Goal: Transaction & Acquisition: Purchase product/service

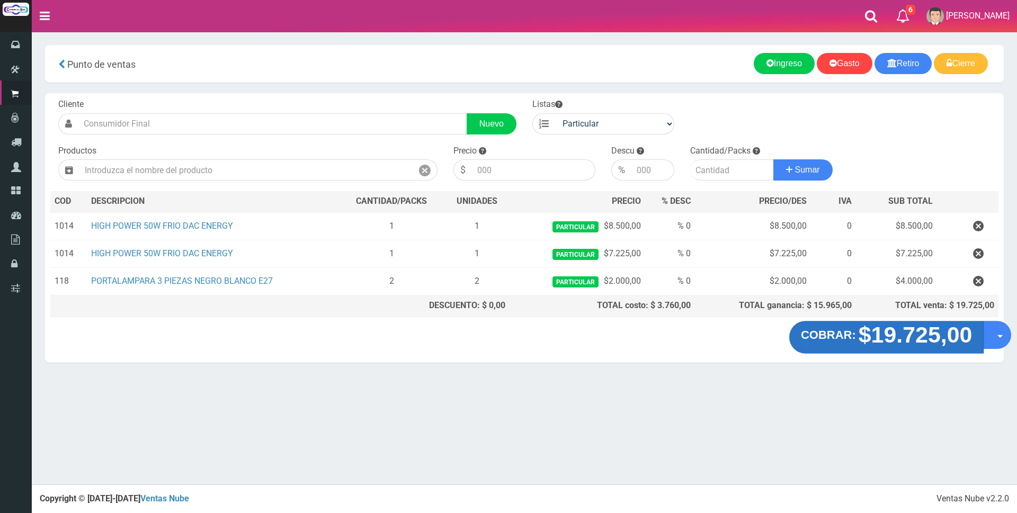
click at [910, 335] on strong "$19.725,00" at bounding box center [916, 335] width 114 height 25
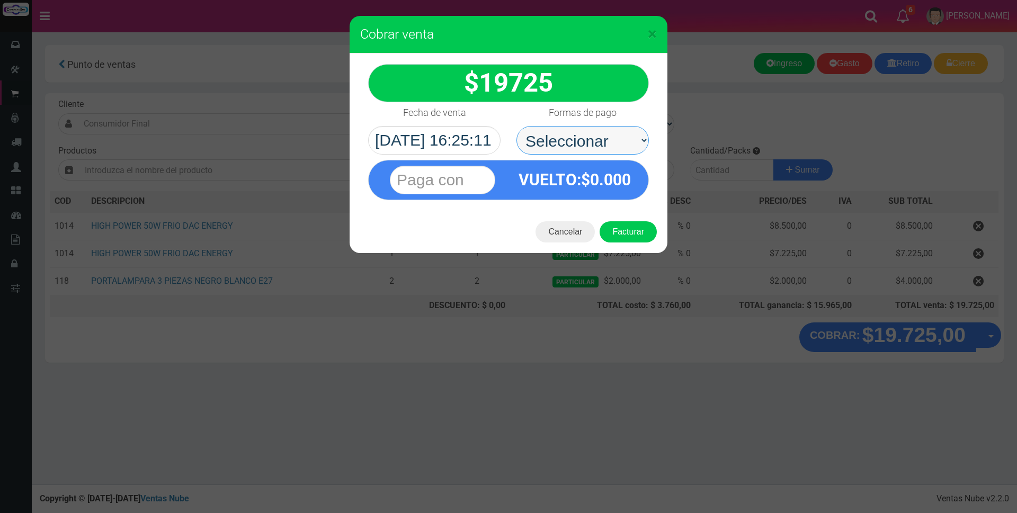
click at [586, 150] on select "Seleccionar Efectivo Tarjeta de Crédito Depósito Débito" at bounding box center [582, 140] width 132 height 29
select select "Tarjeta de Crédito"
click at [516, 126] on select "Seleccionar Efectivo Tarjeta de Crédito Depósito Débito" at bounding box center [582, 140] width 132 height 29
click at [480, 173] on input "text" at bounding box center [442, 180] width 105 height 29
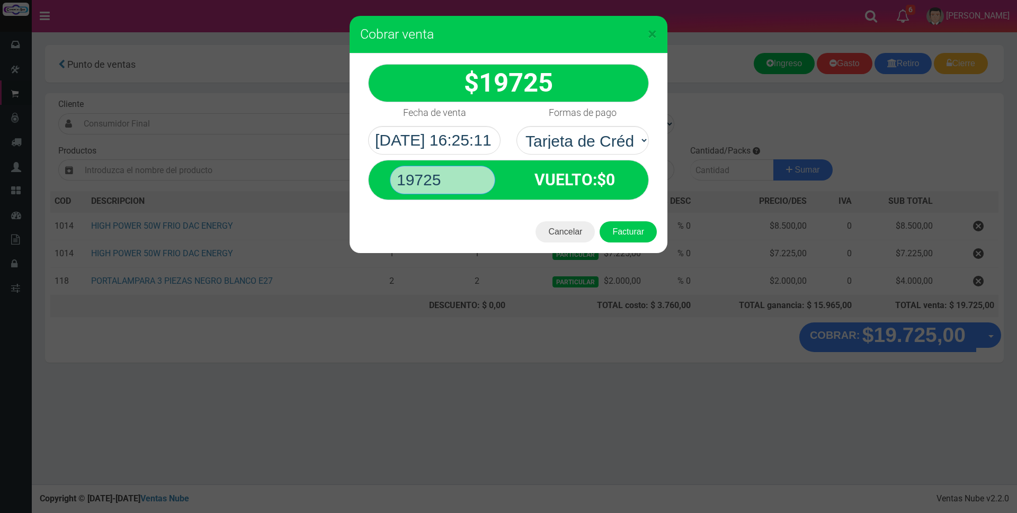
type input "19725"
click at [600, 221] on button "Facturar" at bounding box center [628, 231] width 57 height 21
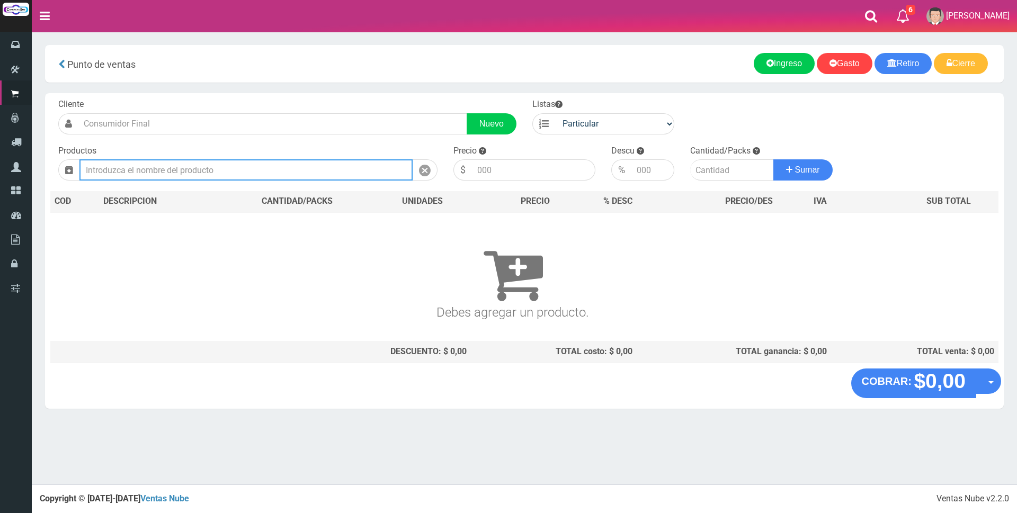
click at [317, 178] on input "text" at bounding box center [245, 169] width 333 height 21
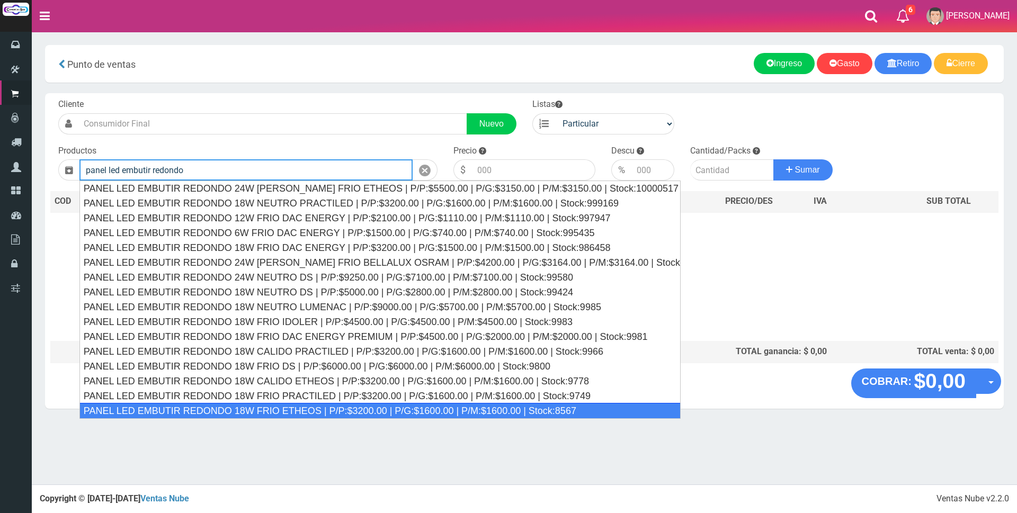
click at [292, 404] on div "PANEL LED EMBUTIR REDONDO 18W FRIO ETHEOS | P/P:$3200.00 | P/G:$1600.00 | P/M:$…" at bounding box center [379, 411] width 601 height 16
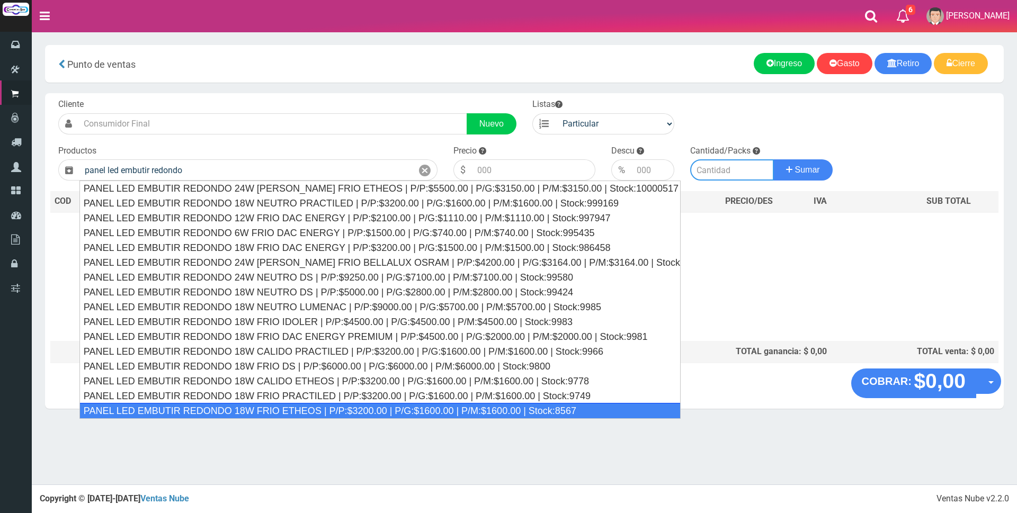
type input "PANEL LED EMBUTIR REDONDO 18W FRIO ETHEOS | P/P:$3200.00 | P/G:$1600.00 | P/M:$…"
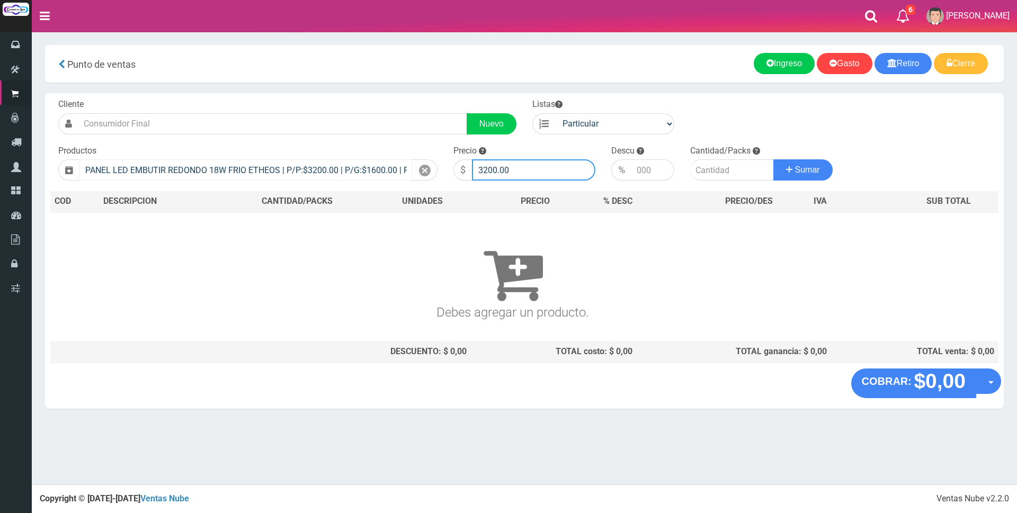
drag, startPoint x: 512, startPoint y: 165, endPoint x: 371, endPoint y: 165, distance: 140.4
click at [374, 99] on form "Cliente Nuevo Listas Particular Gremio Mayoristas" at bounding box center [524, 99] width 948 height 0
type input "7500"
type input "1"
click at [773, 159] on button "Sumar" at bounding box center [802, 169] width 59 height 21
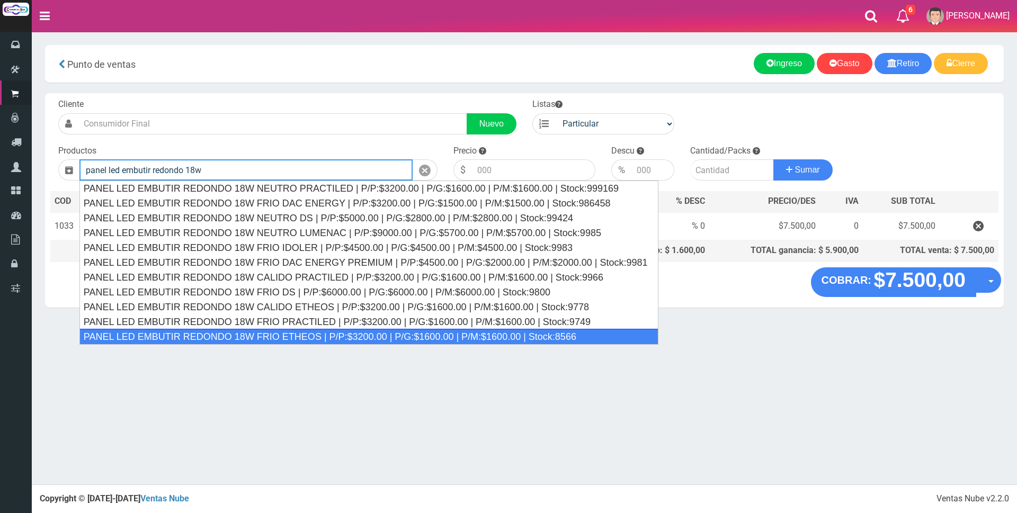
click at [332, 335] on div "PANEL LED EMBUTIR REDONDO 18W FRIO ETHEOS | P/P:$3200.00 | P/G:$1600.00 | P/M:$…" at bounding box center [368, 337] width 579 height 16
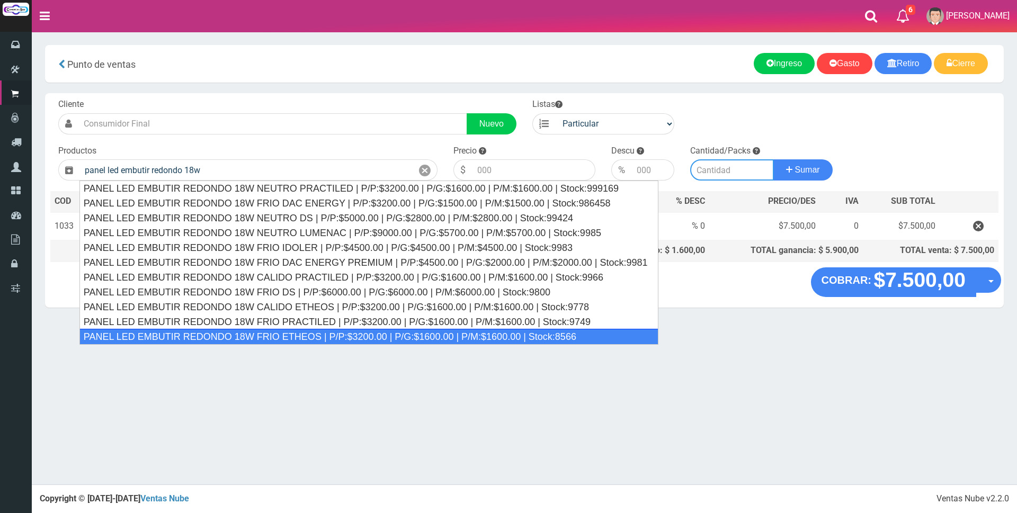
type input "PANEL LED EMBUTIR REDONDO 18W FRIO ETHEOS | P/P:$3200.00 | P/G:$1600.00 | P/M:$…"
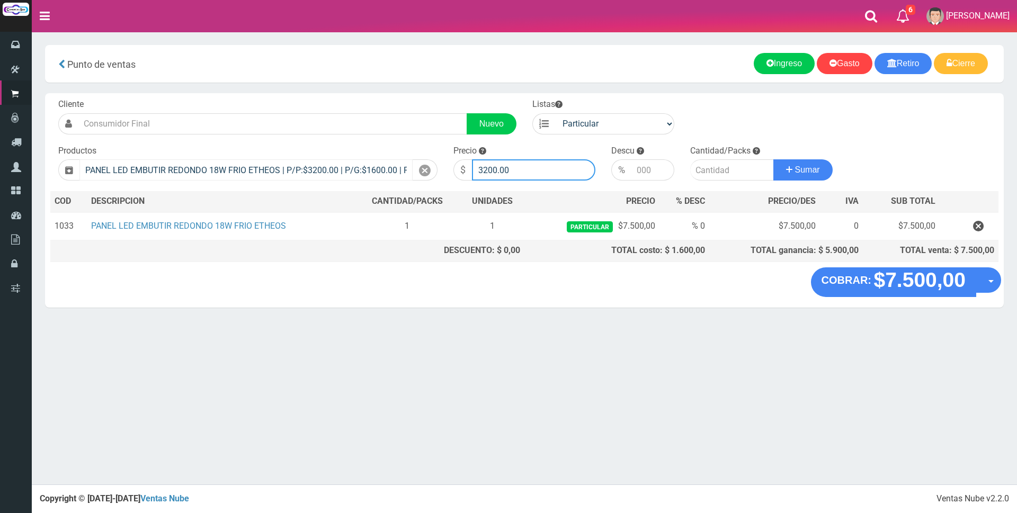
drag, startPoint x: 535, startPoint y: 169, endPoint x: 356, endPoint y: 161, distance: 179.2
click at [356, 99] on form "Cliente Nuevo Listas Particular Gremio Mayoristas" at bounding box center [524, 99] width 948 height 0
type input "7500"
click at [639, 169] on input "number" at bounding box center [652, 169] width 43 height 21
type input "15"
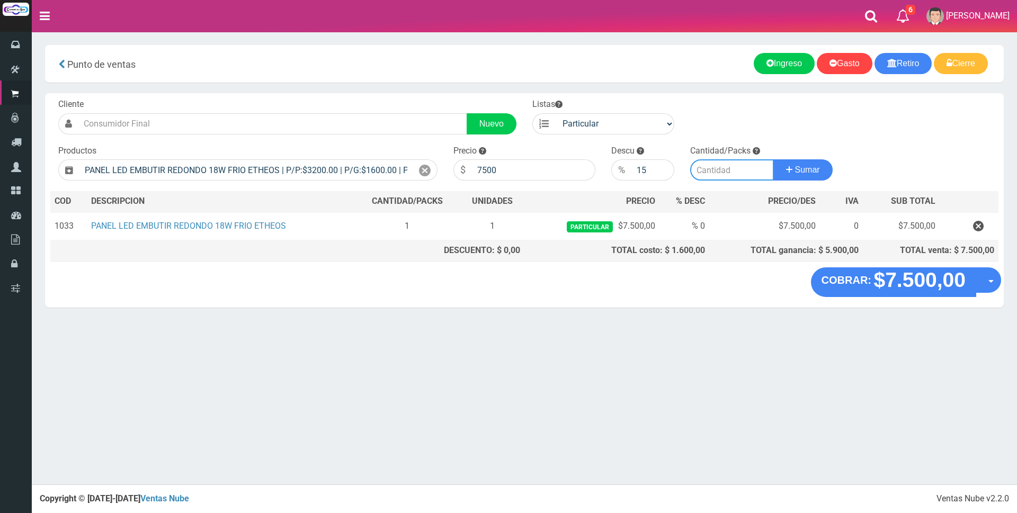
click at [732, 166] on input "number" at bounding box center [732, 169] width 84 height 21
type input "1"
click at [796, 164] on button "Sumar" at bounding box center [802, 169] width 59 height 21
drag, startPoint x: 536, startPoint y: 173, endPoint x: 356, endPoint y: 138, distance: 182.8
click at [362, 142] on div "Cliente Nuevo Listas Particular Gremio Mayoristas Productos" at bounding box center [524, 180] width 959 height 174
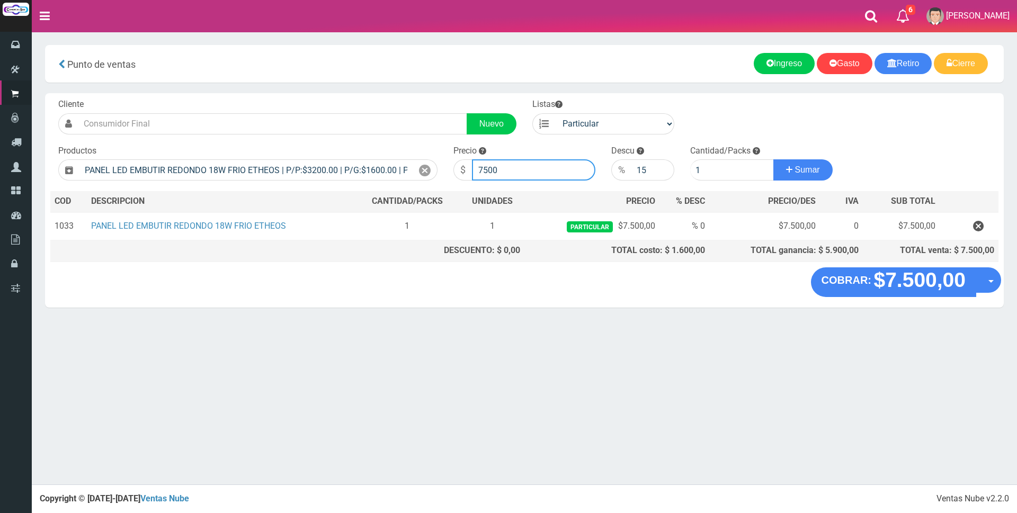
type input "9"
type input "6375"
drag, startPoint x: 655, startPoint y: 169, endPoint x: 541, endPoint y: 169, distance: 113.9
click at [541, 99] on form "Cliente Nuevo Listas Particular Gremio Mayoristas" at bounding box center [524, 99] width 948 height 0
click at [804, 174] on span "Sumar" at bounding box center [807, 169] width 25 height 9
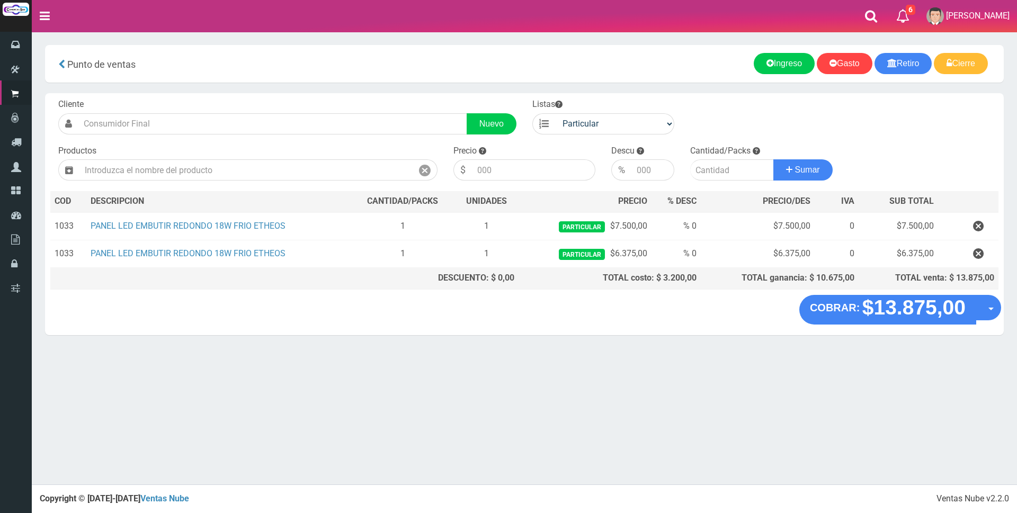
click at [903, 90] on section "× Titulo del Msj texto Mas Texto Cancelar Aceptar Punto de ventas Ingreso" at bounding box center [524, 195] width 985 height 327
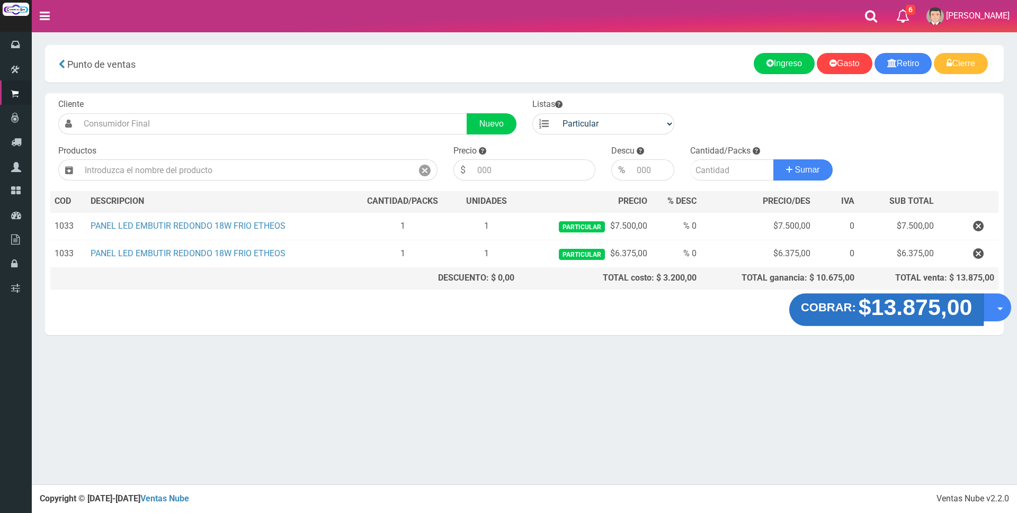
click at [904, 314] on strong "$13.875,00" at bounding box center [916, 307] width 114 height 25
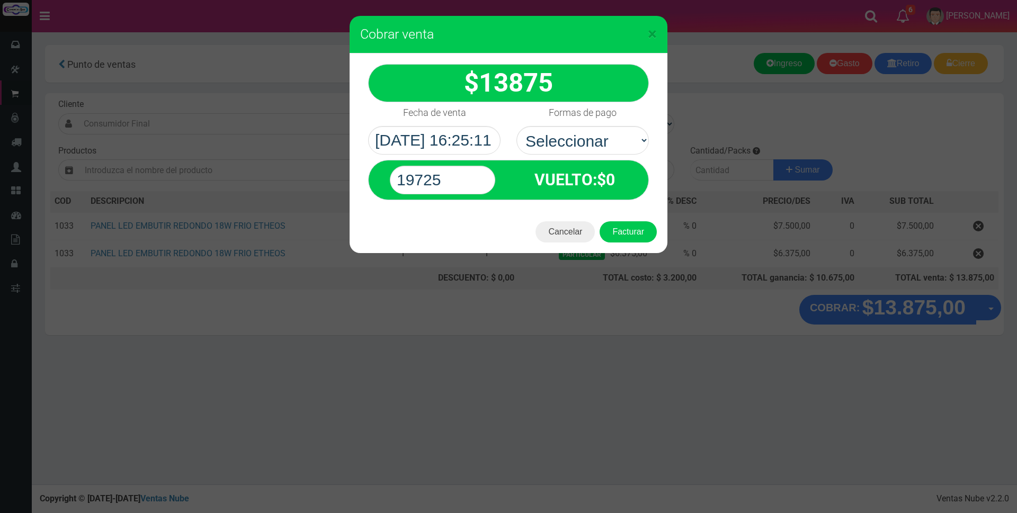
click at [619, 114] on div "Formas de pago Seleccionar Efectivo Tarjeta de Crédito Depósito Débito" at bounding box center [582, 128] width 148 height 52
click at [591, 127] on select "Seleccionar Efectivo Tarjeta de Crédito Depósito Débito" at bounding box center [582, 140] width 132 height 29
select select "Tarjeta de Crédito"
click at [516, 126] on select "Seleccionar Efectivo Tarjeta de Crédito Depósito Débito" at bounding box center [582, 140] width 132 height 29
drag, startPoint x: 470, startPoint y: 185, endPoint x: 288, endPoint y: 180, distance: 182.3
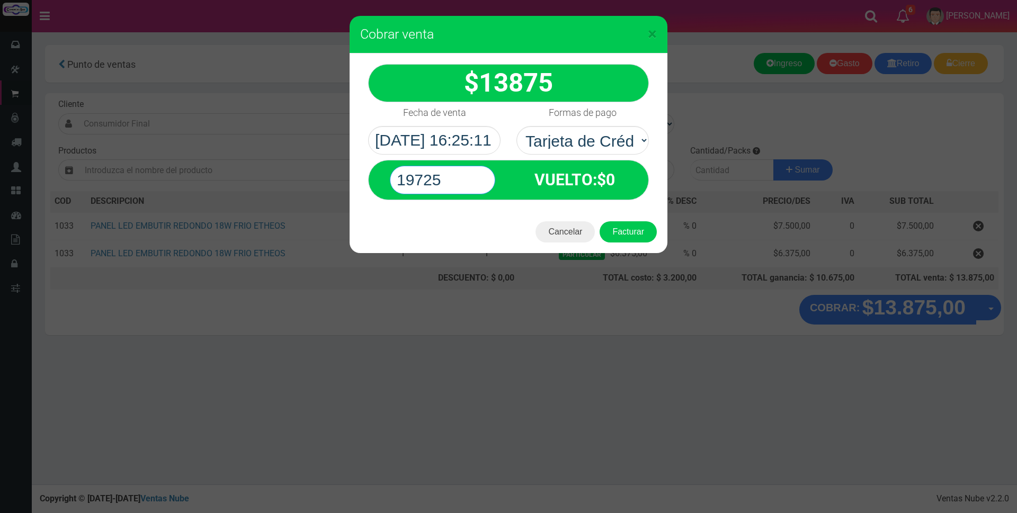
click at [288, 180] on div "× Cobrar venta 13875" at bounding box center [508, 256] width 1017 height 513
type input "13875"
click at [600, 221] on button "Facturar" at bounding box center [628, 231] width 57 height 21
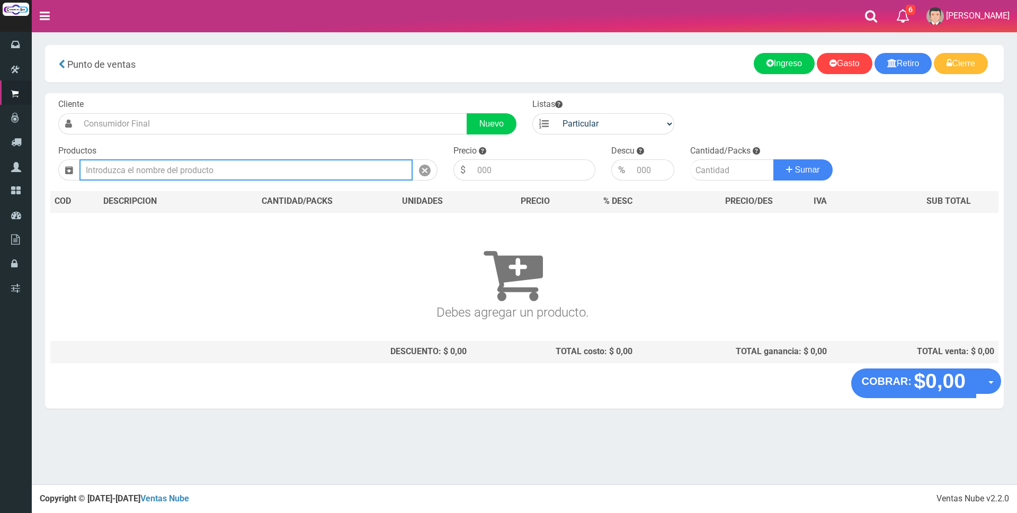
click at [229, 161] on input "text" at bounding box center [245, 169] width 333 height 21
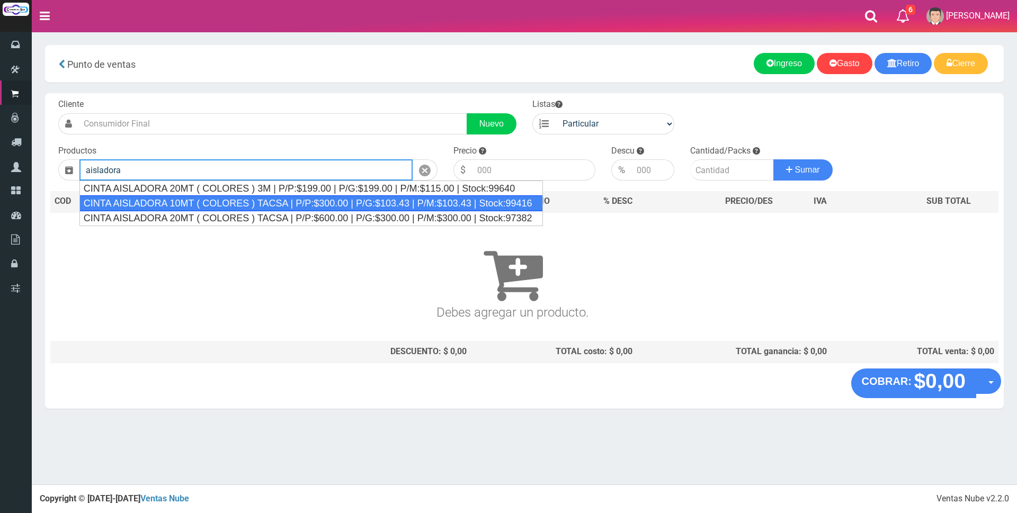
click at [228, 199] on div "CINTA AISLADORA 10MT ( COLORES ) TACSA | P/P:$300.00 | P/G:$103.43 | P/M:$103.4…" at bounding box center [310, 203] width 463 height 16
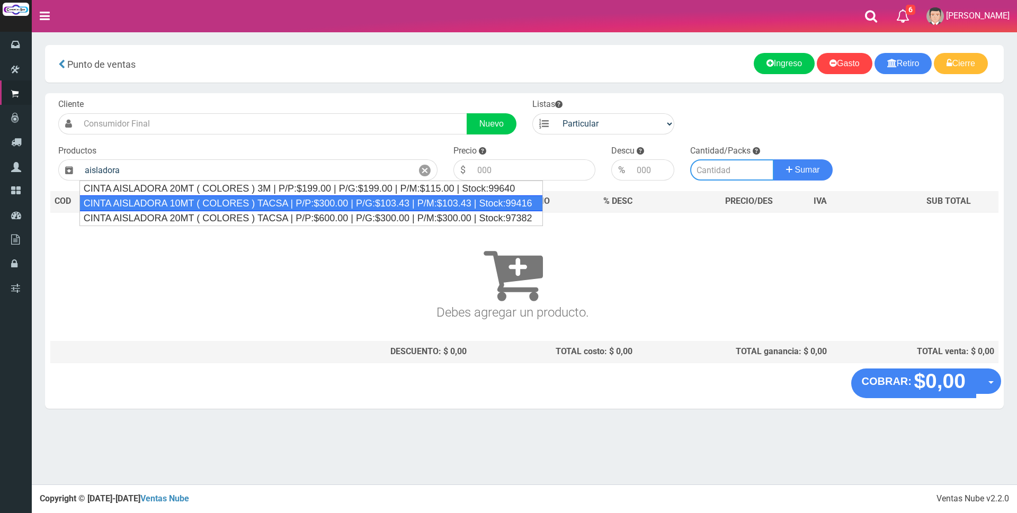
type input "CINTA AISLADORA 10MT ( COLORES ) TACSA | P/P:$300.00 | P/G:$103.43 | P/M:$103.4…"
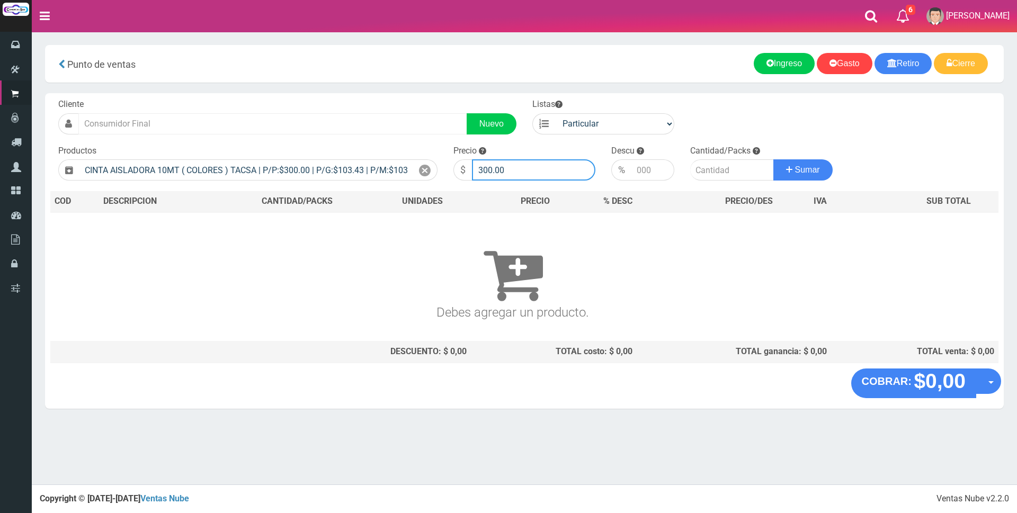
drag, startPoint x: 558, startPoint y: 169, endPoint x: 272, endPoint y: 133, distance: 288.4
click at [272, 99] on form "Cliente Nuevo Listas Particular Gremio Mayoristas" at bounding box center [524, 99] width 948 height 0
type input "2000"
type input "1"
click at [773, 159] on button "Sumar" at bounding box center [802, 169] width 59 height 21
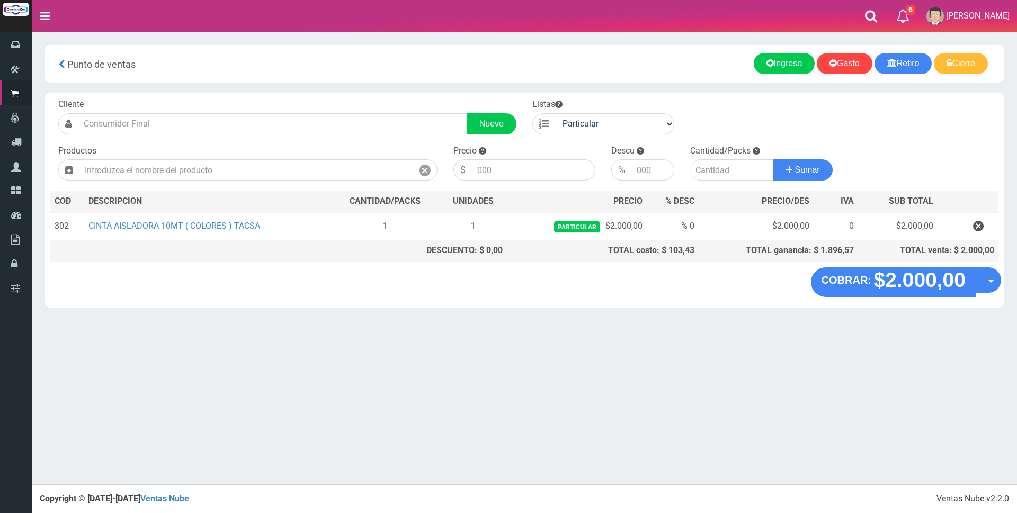
click at [900, 263] on div "Cliente Nuevo Listas Particular Gremio Mayoristas Productos" at bounding box center [524, 180] width 959 height 174
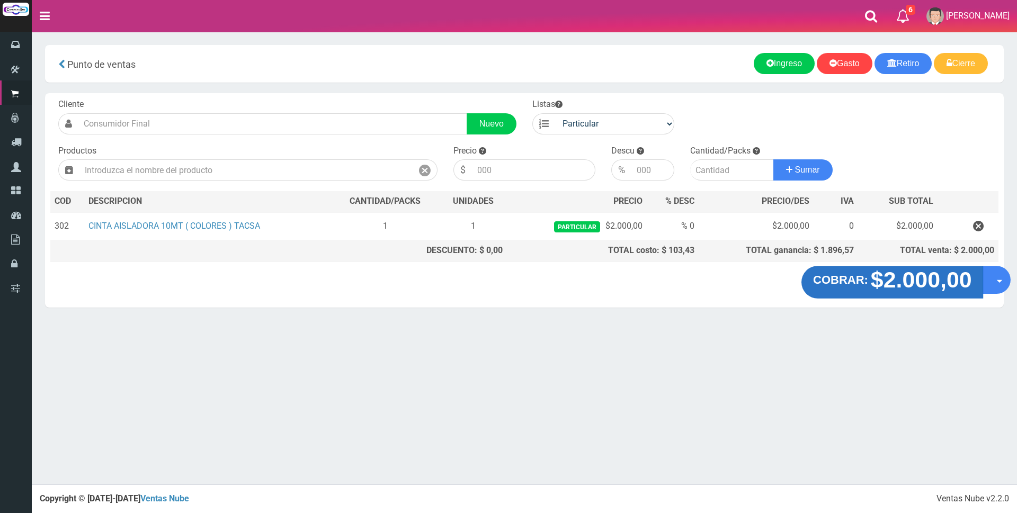
click at [888, 277] on strong "$2.000,00" at bounding box center [920, 279] width 101 height 25
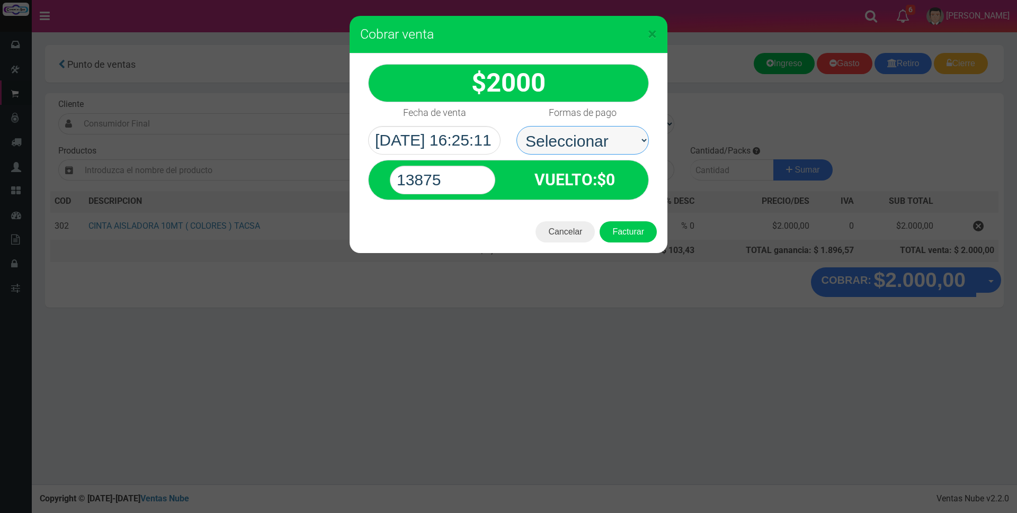
click at [603, 149] on select "Seleccionar Efectivo Tarjeta de Crédito Depósito Débito" at bounding box center [582, 140] width 132 height 29
click at [516, 126] on select "Seleccionar Efectivo Tarjeta de Crédito Depósito Débito" at bounding box center [582, 140] width 132 height 29
click at [639, 138] on select "Seleccionar Efectivo Tarjeta de Crédito Depósito Débito" at bounding box center [582, 140] width 132 height 29
select select "Tarjeta de Crédito"
click at [516, 126] on select "Seleccionar Efectivo Tarjeta de Crédito Depósito Débito" at bounding box center [582, 140] width 132 height 29
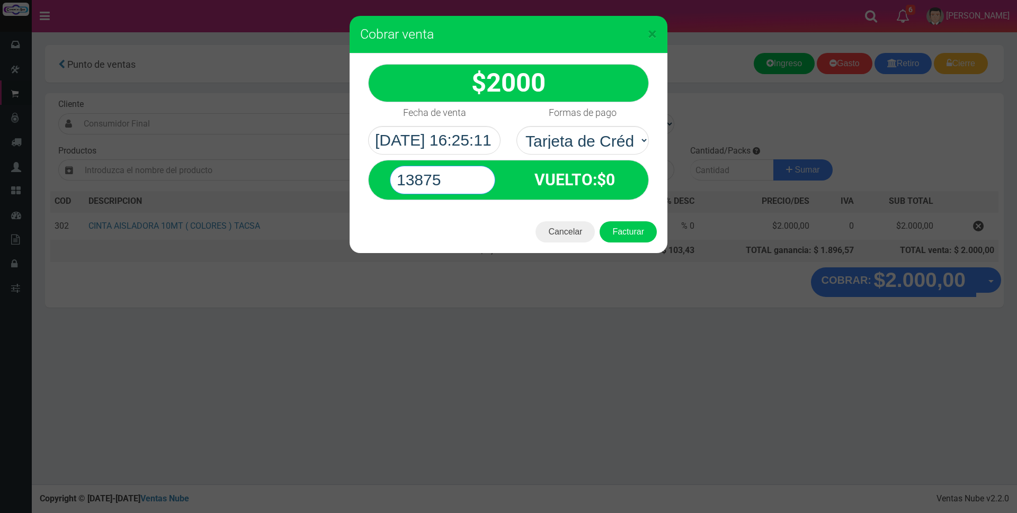
drag, startPoint x: 465, startPoint y: 177, endPoint x: 245, endPoint y: 166, distance: 220.1
click at [255, 166] on div "× Cobrar venta 2000" at bounding box center [508, 256] width 1017 height 513
type input "2000"
click at [600, 221] on button "Facturar" at bounding box center [628, 231] width 57 height 21
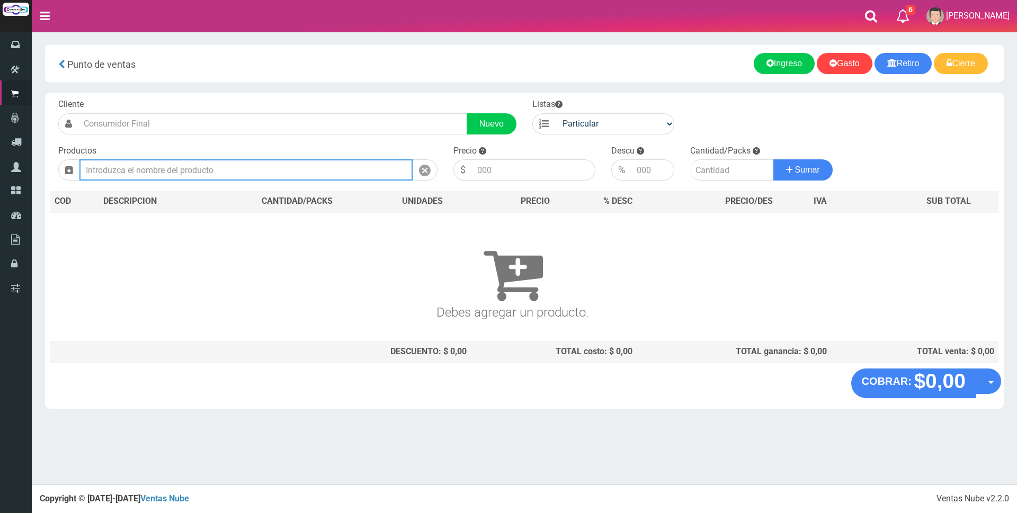
click at [239, 168] on input "text" at bounding box center [245, 169] width 333 height 21
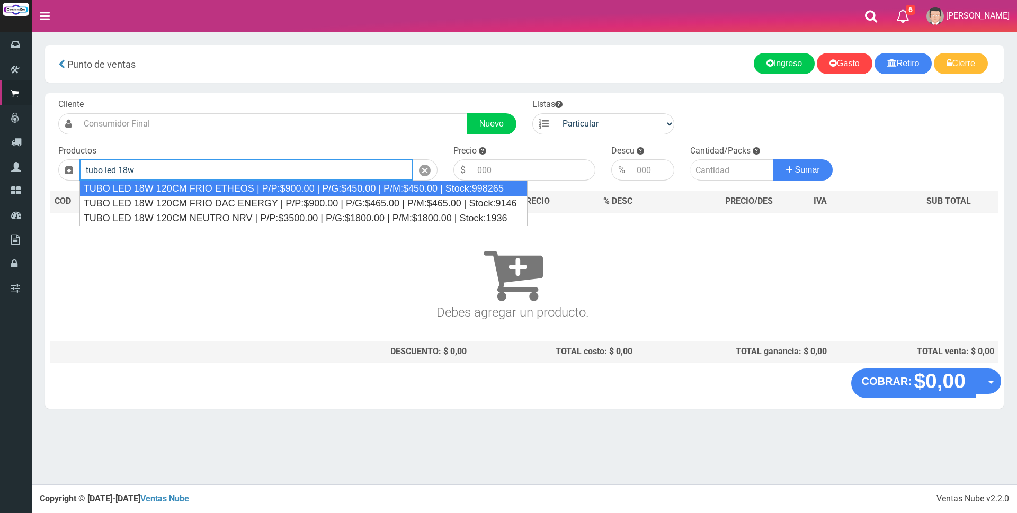
click at [233, 188] on div "TUBO LED 18W 120CM FRIO ETHEOS | P/P:$900.00 | P/G:$450.00 | P/M:$450.00 | Stoc…" at bounding box center [303, 189] width 448 height 16
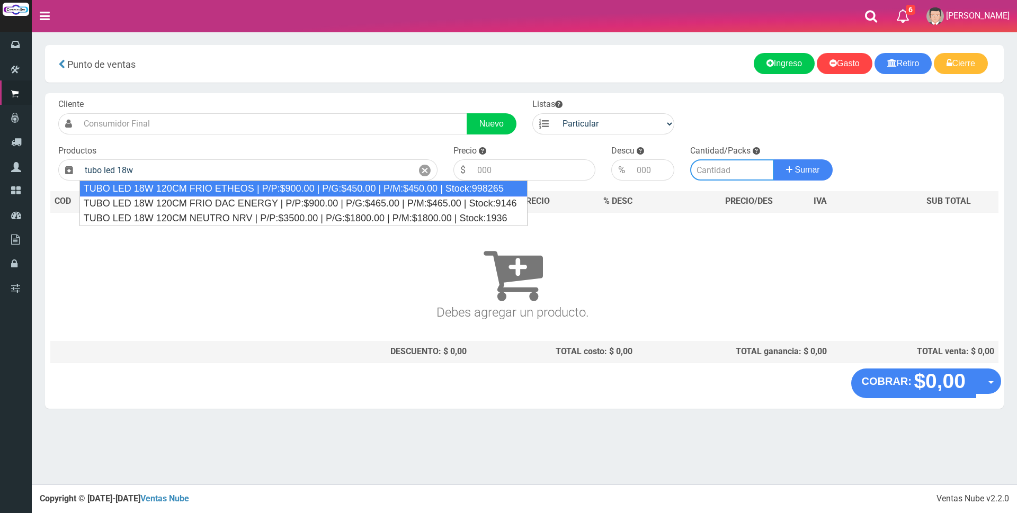
type input "TUBO LED 18W 120CM FRIO ETHEOS | P/P:$900.00 | P/G:$450.00 | P/M:$450.00 | Stoc…"
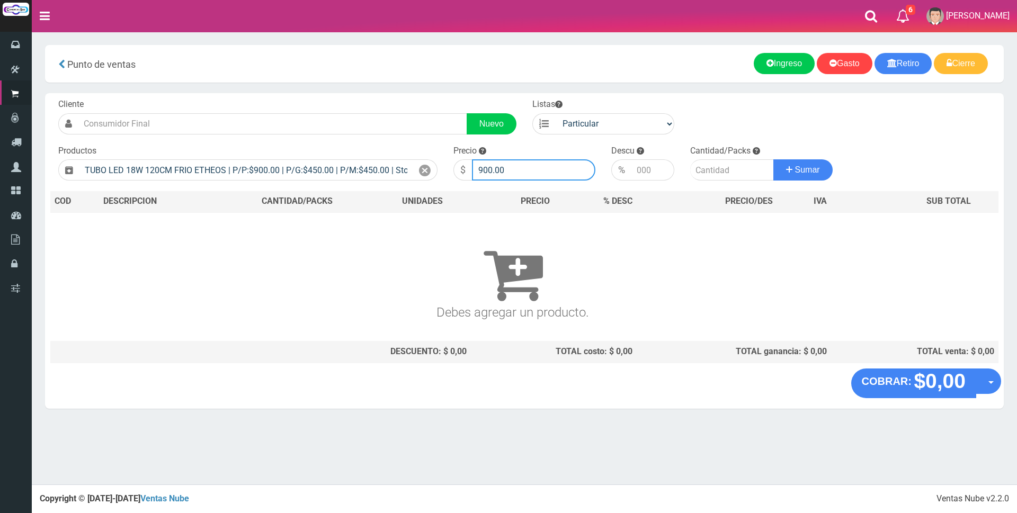
drag, startPoint x: 534, startPoint y: 163, endPoint x: 451, endPoint y: 167, distance: 83.3
click at [451, 167] on div "Precio $ 900.00" at bounding box center [524, 163] width 158 height 36
type input "3200"
click at [715, 175] on input "number" at bounding box center [732, 169] width 84 height 21
type input "2"
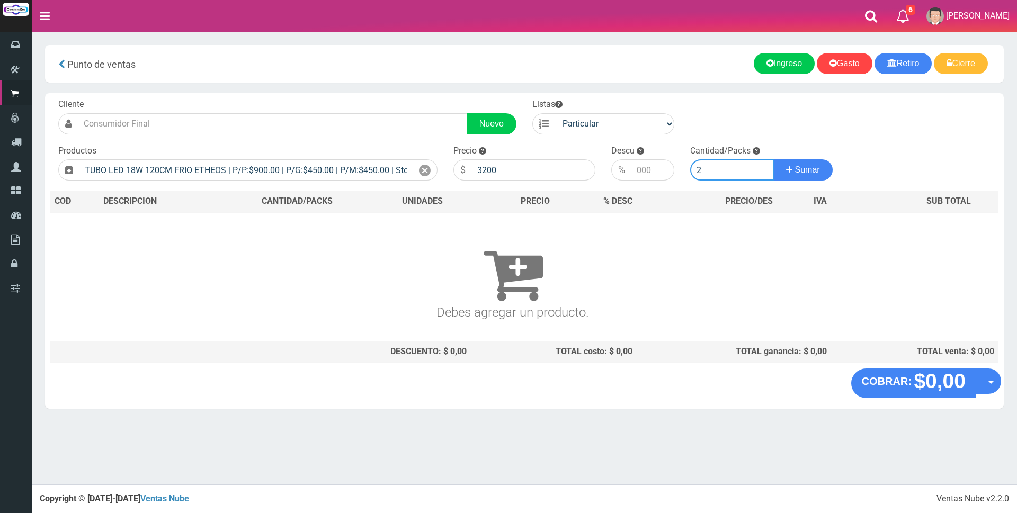
click at [773, 159] on button "Sumar" at bounding box center [802, 169] width 59 height 21
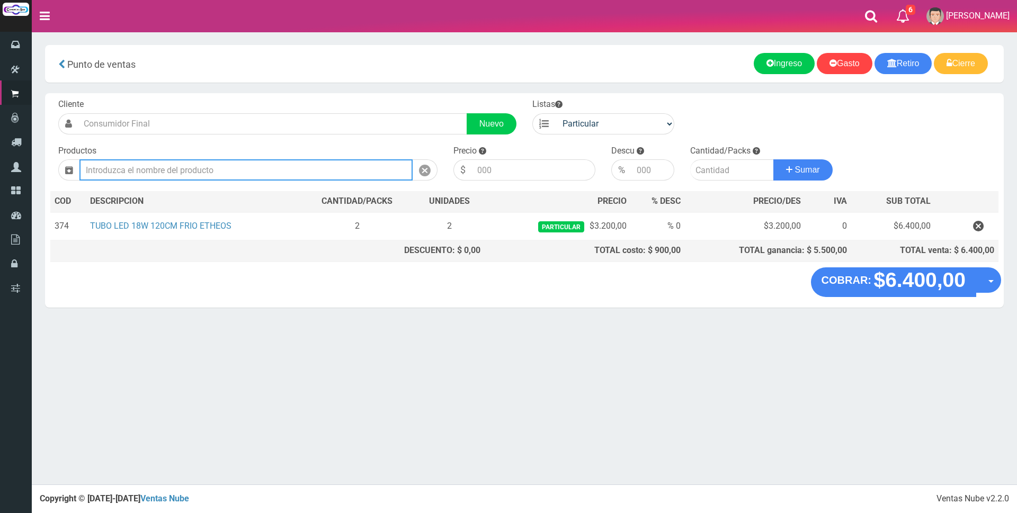
click at [224, 173] on input "text" at bounding box center [245, 169] width 333 height 21
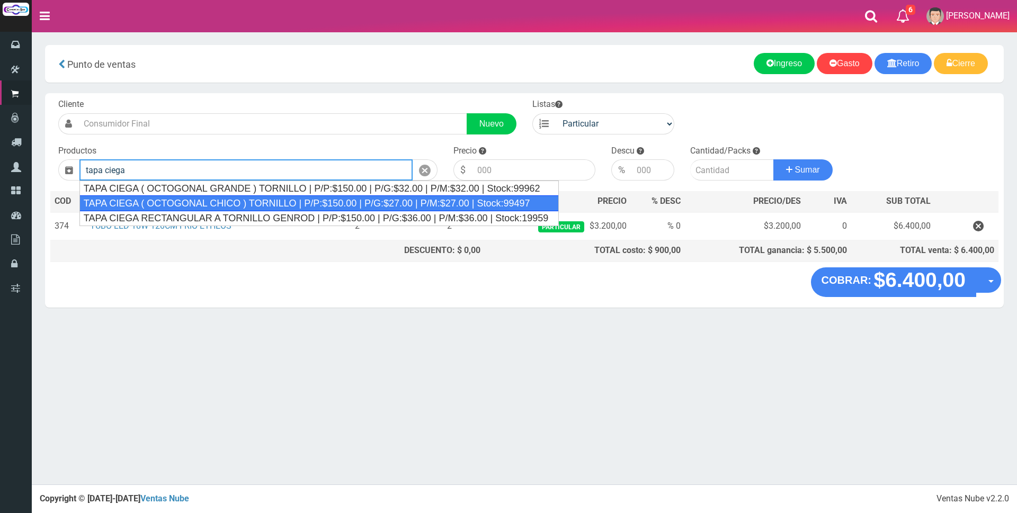
click at [277, 209] on div "TAPA CIEGA ( OCTOGONAL CHICO ) TORNILLO | P/P:$150.00 | P/G:$27.00 | P/M:$27.00…" at bounding box center [319, 203] width 480 height 16
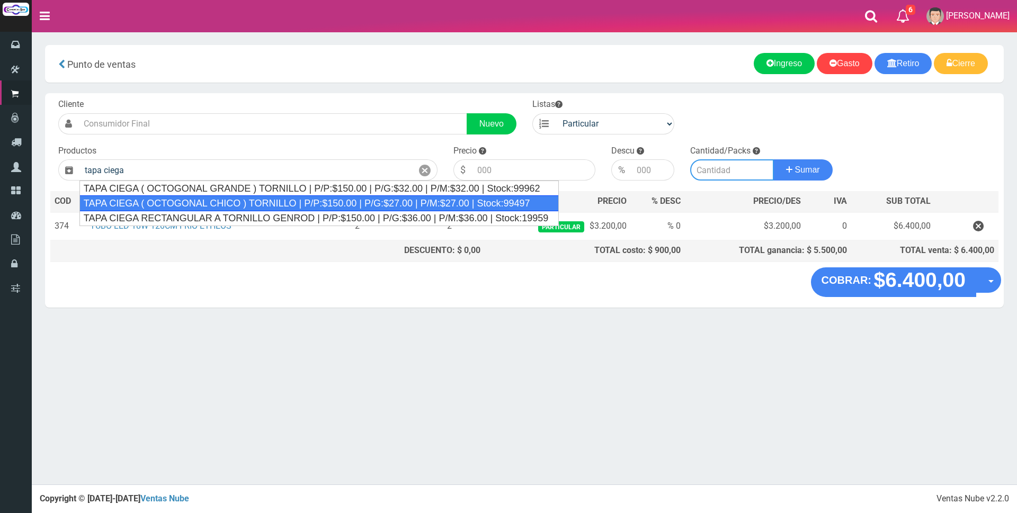
type input "TAPA CIEGA ( OCTOGONAL CHICO ) TORNILLO | P/P:$150.00 | P/G:$27.00 | P/M:$27.00…"
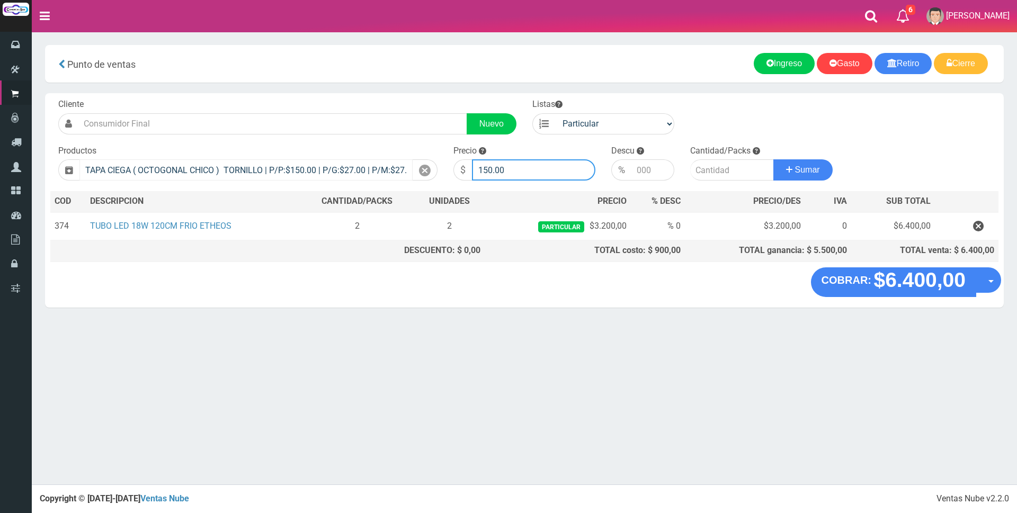
drag, startPoint x: 514, startPoint y: 169, endPoint x: 338, endPoint y: 161, distance: 175.5
click at [338, 99] on form "Cliente Nuevo Listas Particular Gremio Mayoristas" at bounding box center [524, 99] width 948 height 0
type input "600"
type input "4"
click at [773, 159] on button "Sumar" at bounding box center [802, 169] width 59 height 21
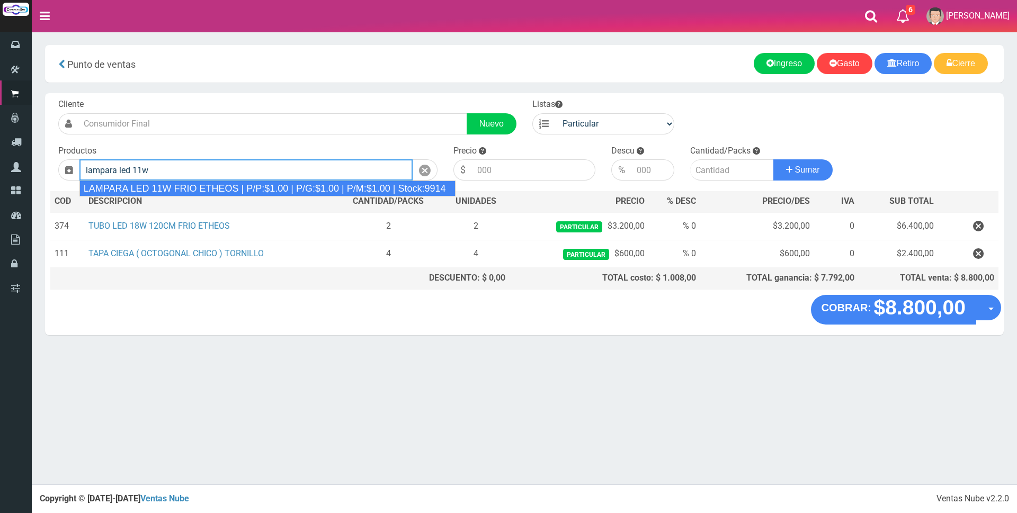
click at [350, 191] on div "LAMPARA LED 11W FRIO ETHEOS | P/P:$1.00 | P/G:$1.00 | P/M:$1.00 | Stock:9914" at bounding box center [267, 189] width 377 height 16
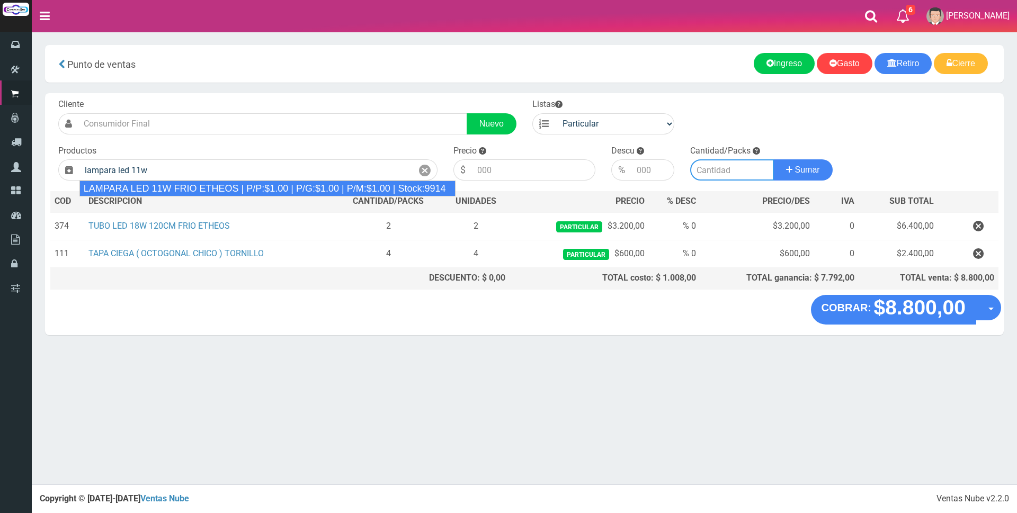
type input "LAMPARA LED 11W FRIO ETHEOS | P/P:$1.00 | P/G:$1.00 | P/M:$1.00 | Stock:9914"
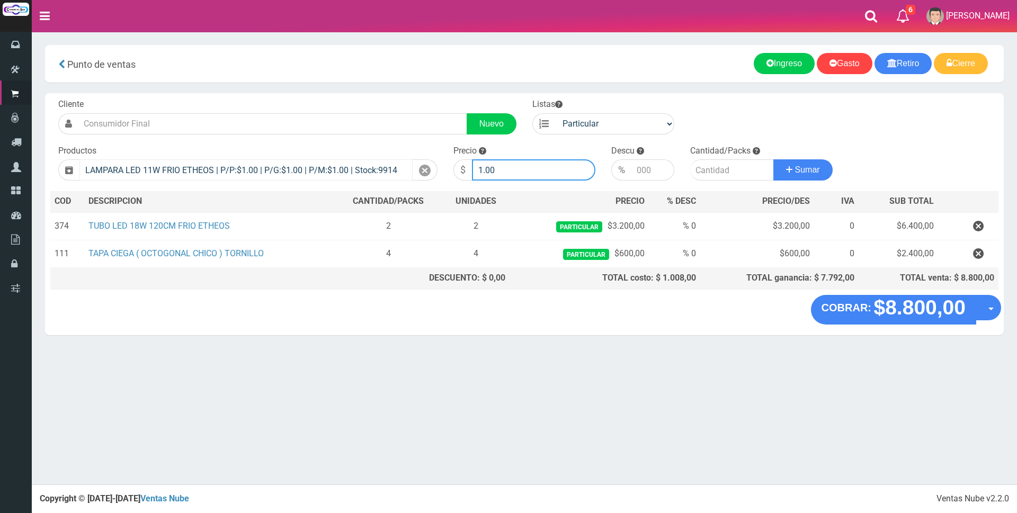
drag, startPoint x: 528, startPoint y: 168, endPoint x: 379, endPoint y: 162, distance: 148.4
click at [380, 99] on form "Cliente Nuevo Listas Particular Gremio Mayoristas" at bounding box center [524, 99] width 948 height 0
type input "2300"
type input "3"
click at [773, 159] on button "Sumar" at bounding box center [802, 169] width 59 height 21
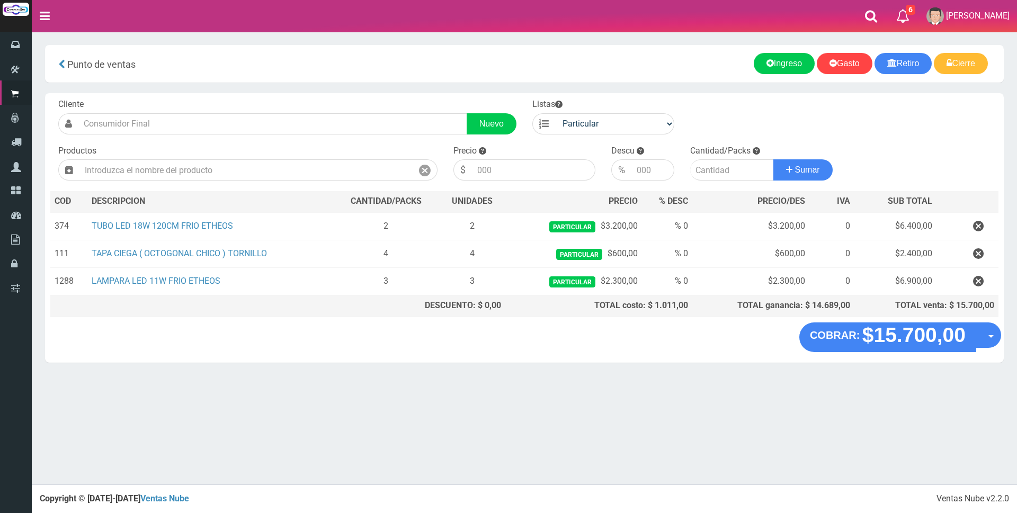
click at [432, 31] on nav "Toggle navigation 6 6 Gaston a Presup. Aceptado OS: 5 El Wed 11 Dec 2019 12:12 …" at bounding box center [524, 16] width 985 height 32
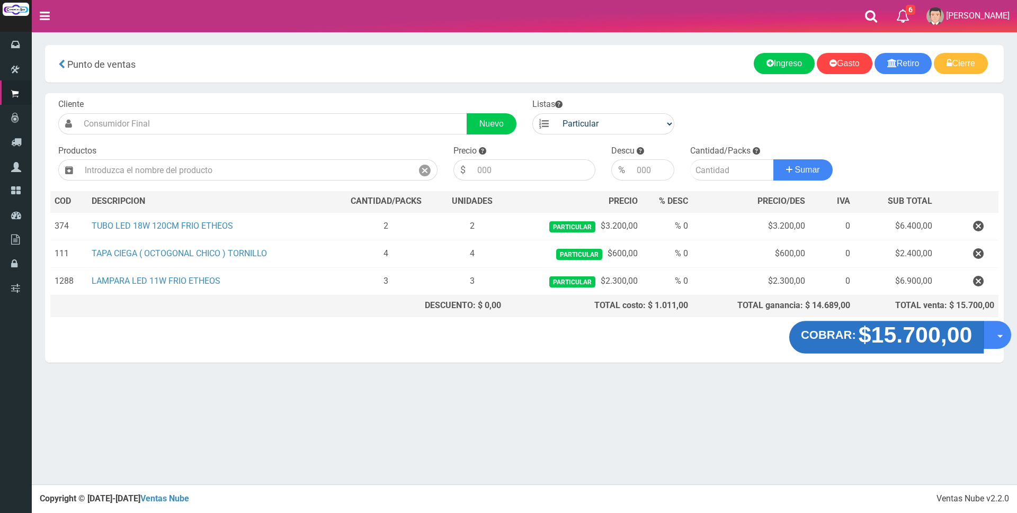
click at [907, 339] on strong "$15.700,00" at bounding box center [916, 335] width 114 height 25
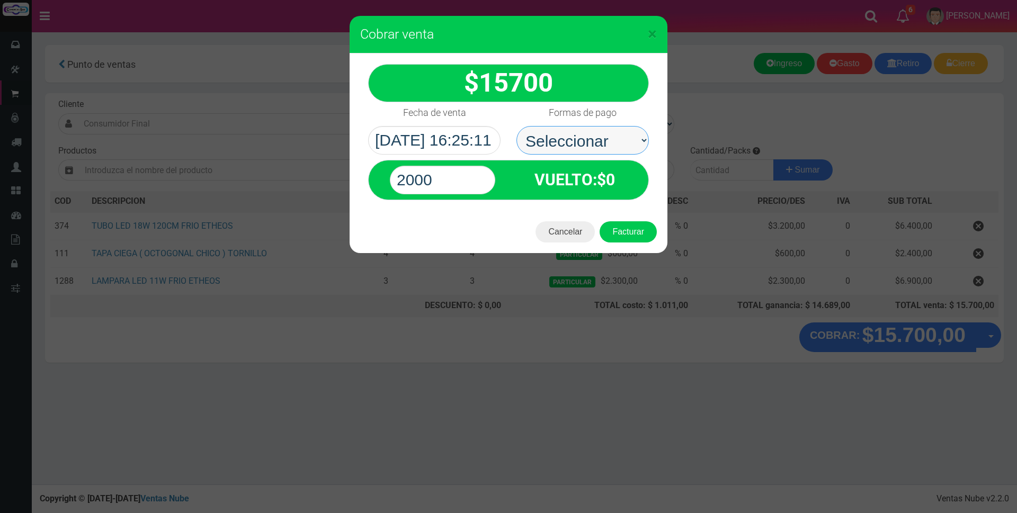
click at [585, 135] on select "Seleccionar Efectivo Tarjeta de Crédito Depósito Débito" at bounding box center [582, 140] width 132 height 29
select select "Efectivo"
click at [516, 126] on select "Seleccionar Efectivo Tarjeta de Crédito Depósito Débito" at bounding box center [582, 140] width 132 height 29
click at [475, 173] on input "2000" at bounding box center [442, 180] width 105 height 29
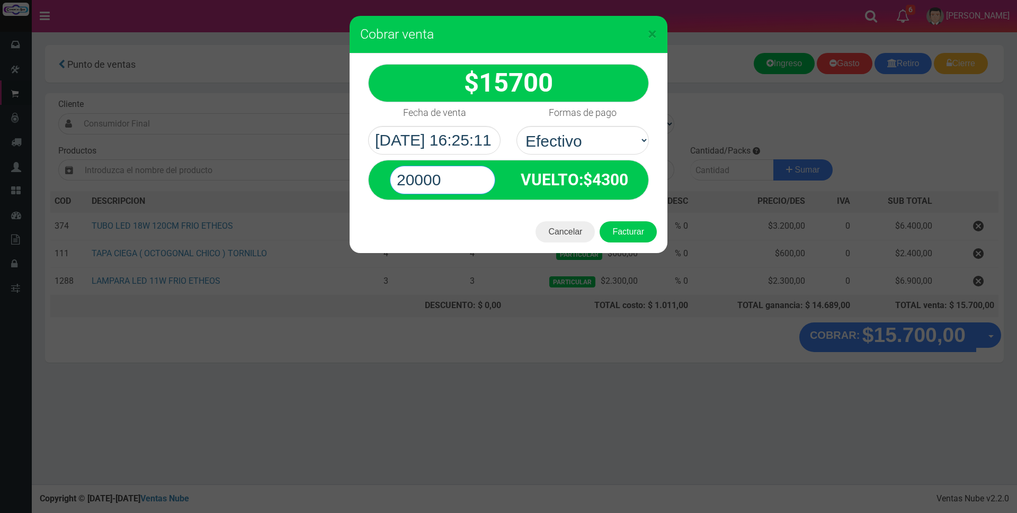
type input "20000"
click at [507, 102] on div "$ 15700" at bounding box center [508, 83] width 281 height 38
click at [621, 235] on button "Facturar" at bounding box center [628, 231] width 57 height 21
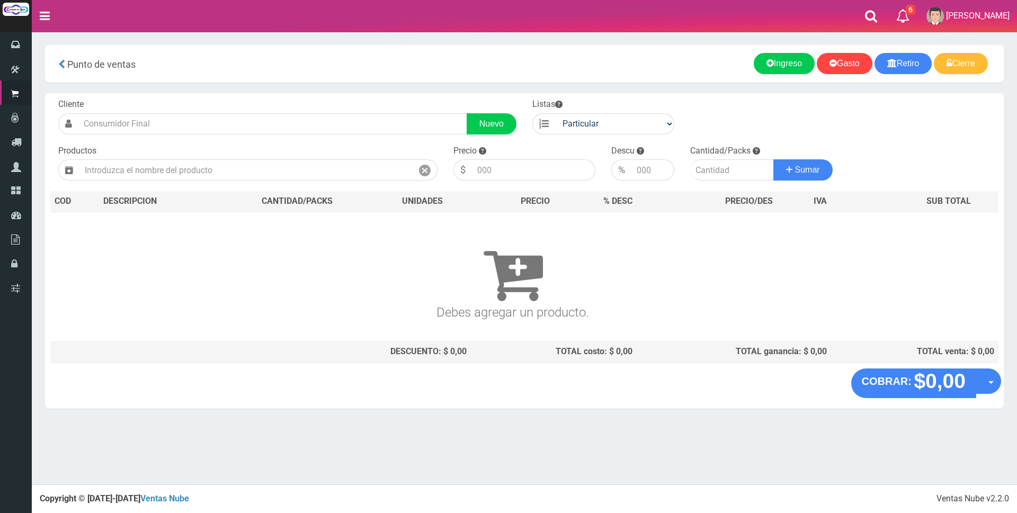
click at [730, 0] on nav "Toggle navigation 6 6 Gaston a Presup. Aceptado OS: 5 El Wed 11 Dec 2019 12:12 …" at bounding box center [524, 16] width 985 height 32
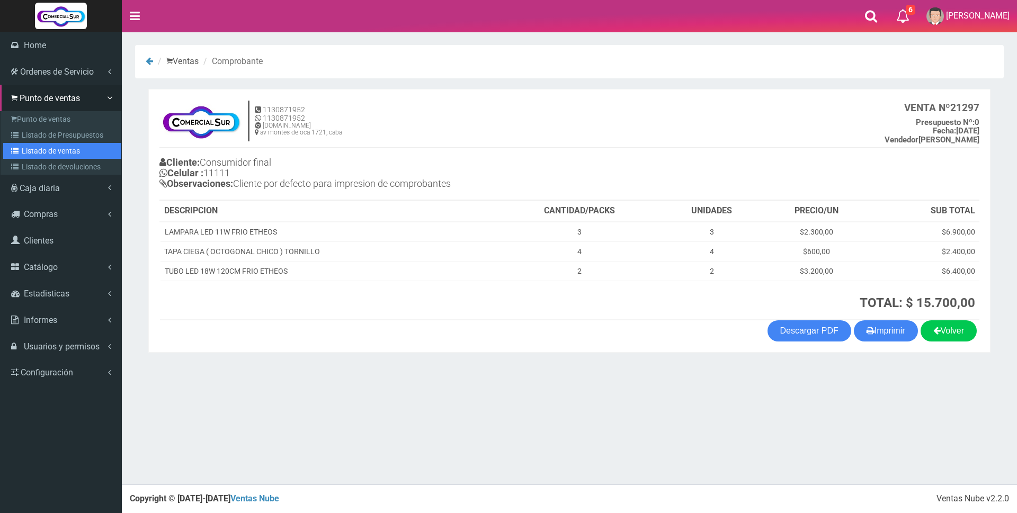
click at [51, 150] on link "Listado de ventas" at bounding box center [62, 151] width 118 height 16
